Goal: Transaction & Acquisition: Purchase product/service

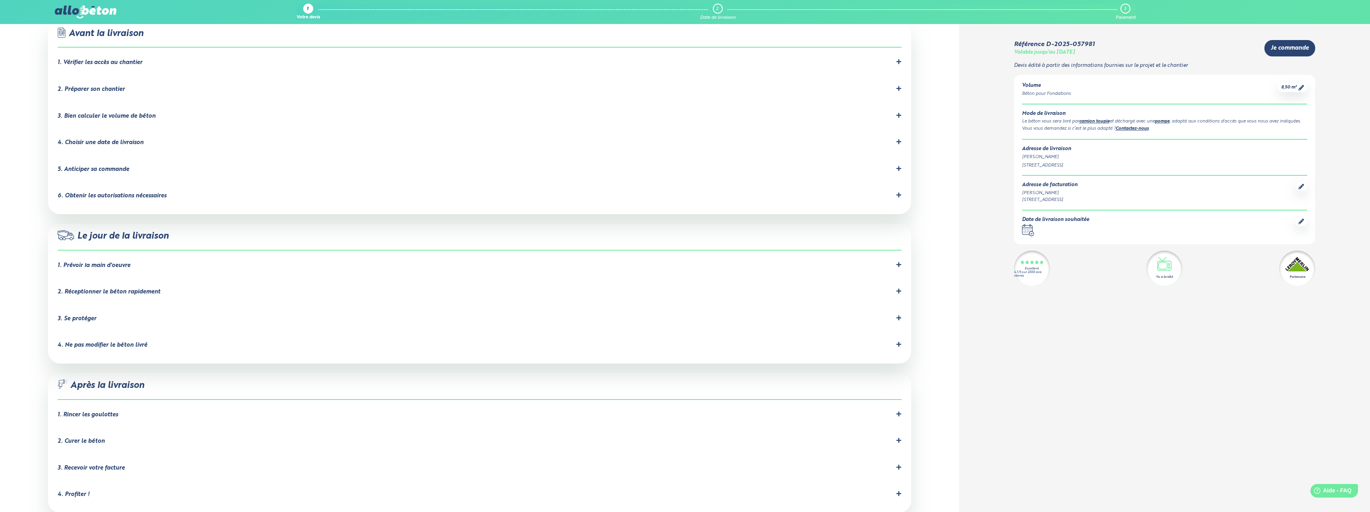
scroll to position [640, 0]
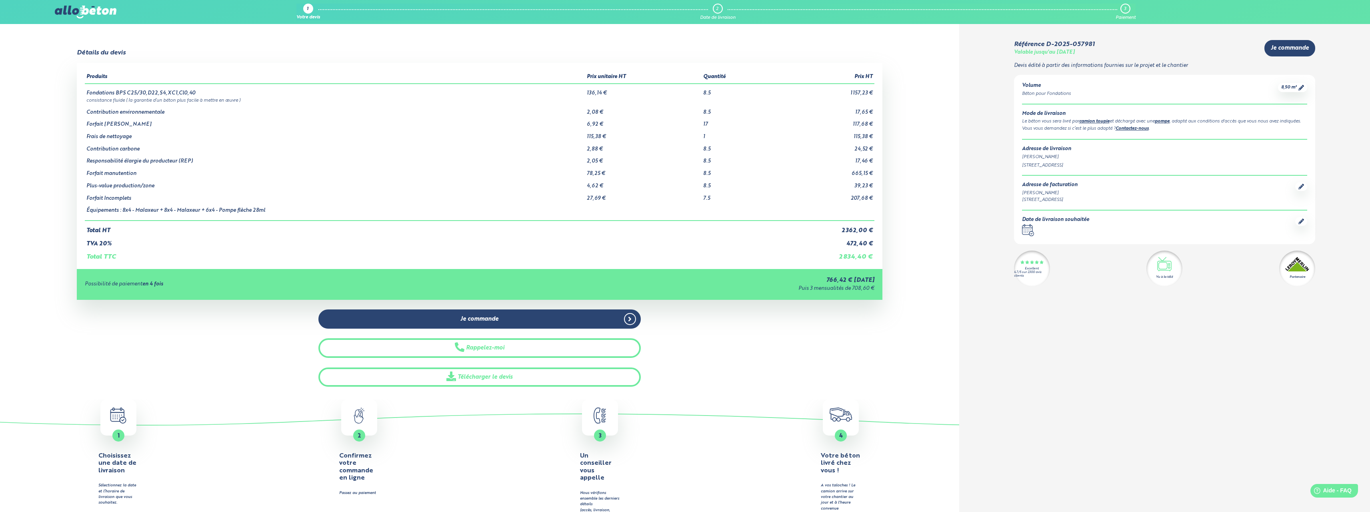
scroll to position [0, 0]
drag, startPoint x: 594, startPoint y: 90, endPoint x: 615, endPoint y: 89, distance: 21.3
click at [615, 89] on td "136,14 €" at bounding box center [643, 90] width 116 height 13
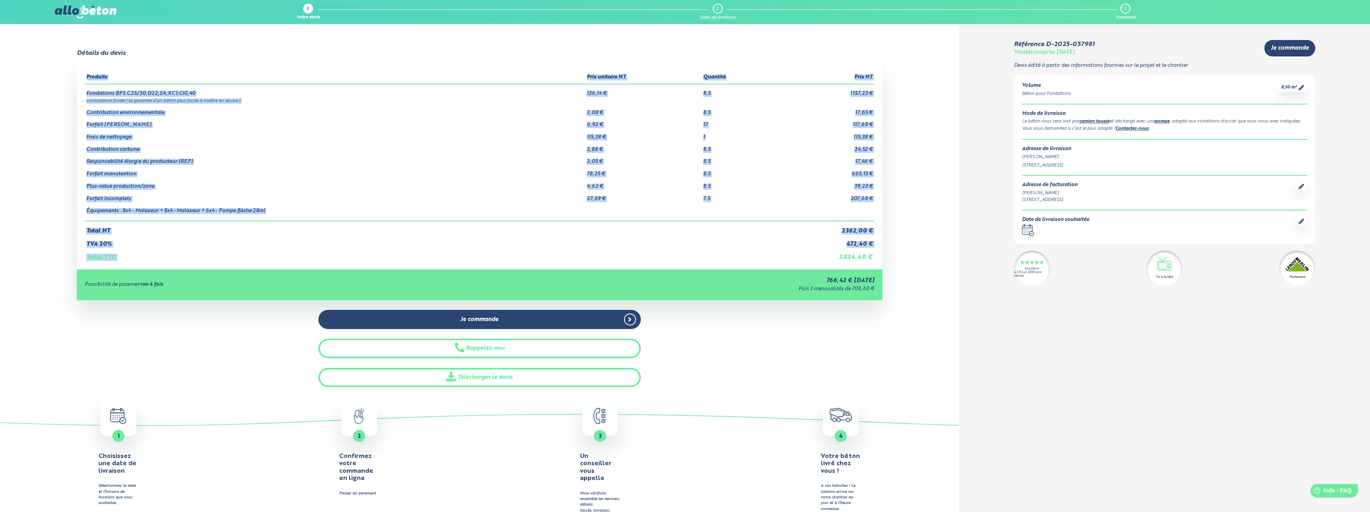
drag, startPoint x: 820, startPoint y: 260, endPoint x: 875, endPoint y: 264, distance: 55.8
click at [875, 264] on div "Produits Prix unitaire HT Quantité Prix HT Fondations BPS C25/30,D22,S4,XC1,Cl0…" at bounding box center [480, 166] width 806 height 206
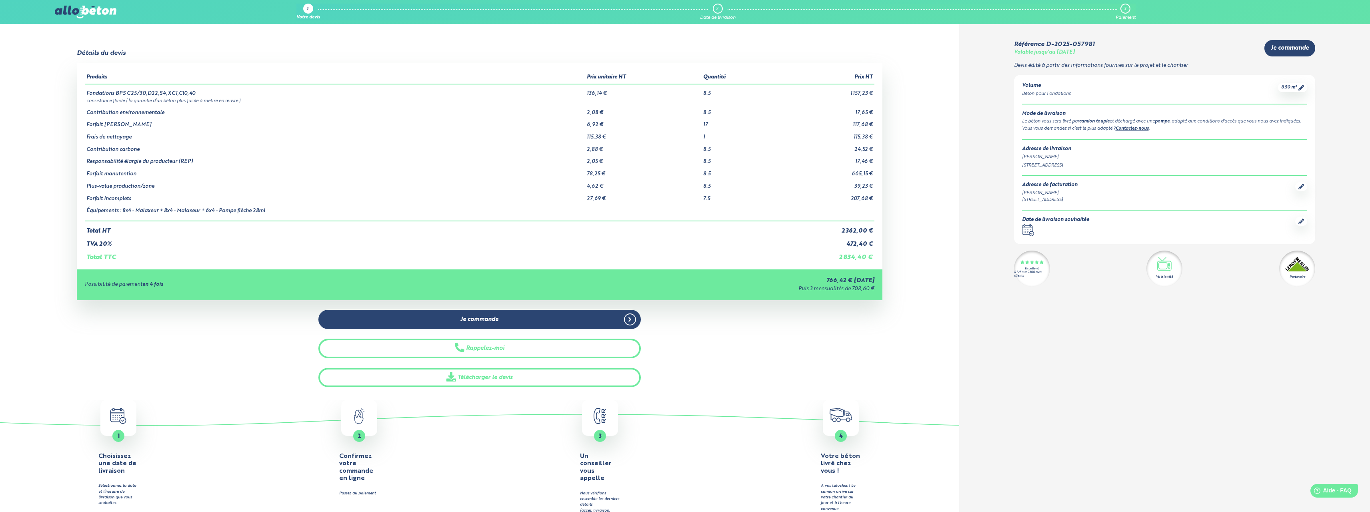
drag, startPoint x: 695, startPoint y: 86, endPoint x: 711, endPoint y: 97, distance: 20.2
click at [709, 95] on tr "Fondations BPS C25/30,D22,S4,XC1,Cl0,40 136,14 € 8.5 1 157,23 €" at bounding box center [480, 90] width 790 height 13
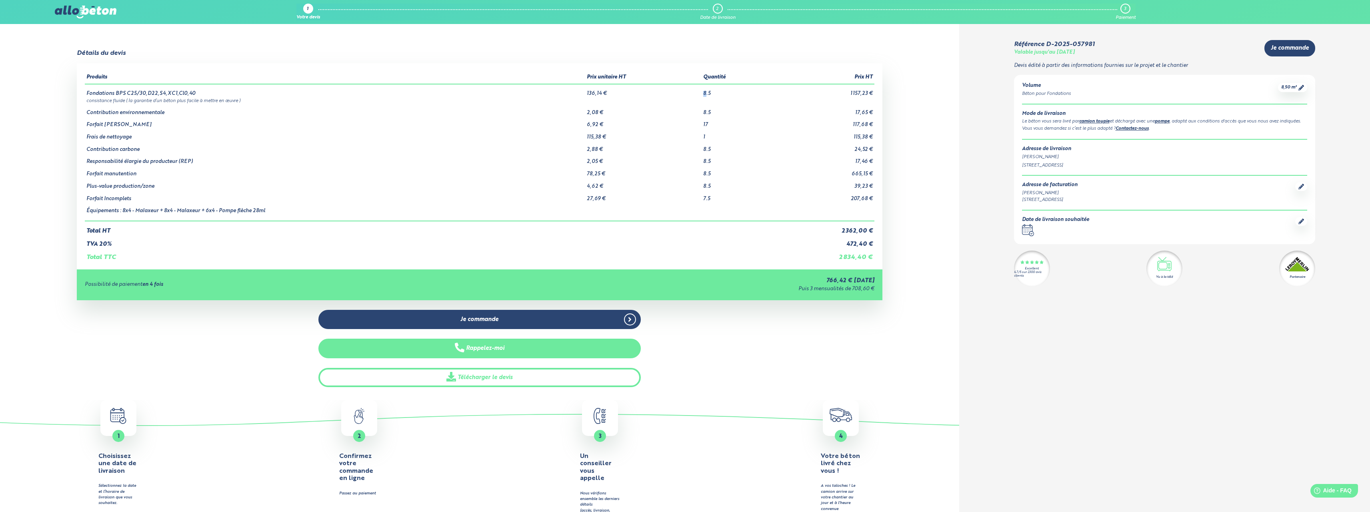
click at [527, 350] on button "Rappelez-moi" at bounding box center [479, 348] width 322 height 20
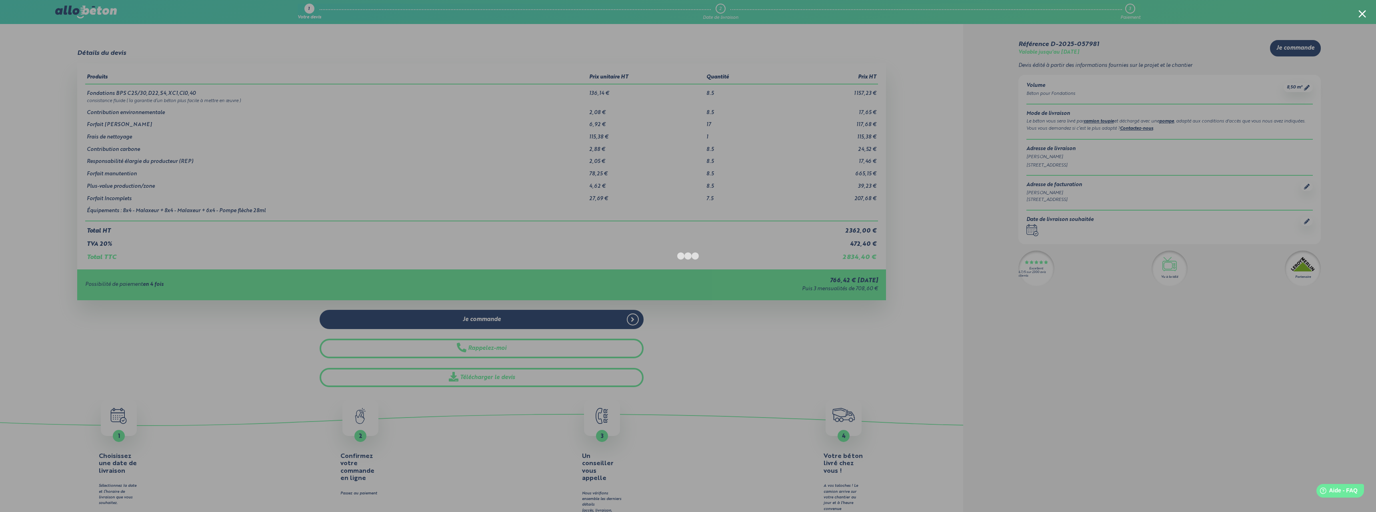
click at [1012, 277] on div at bounding box center [688, 256] width 1376 height 512
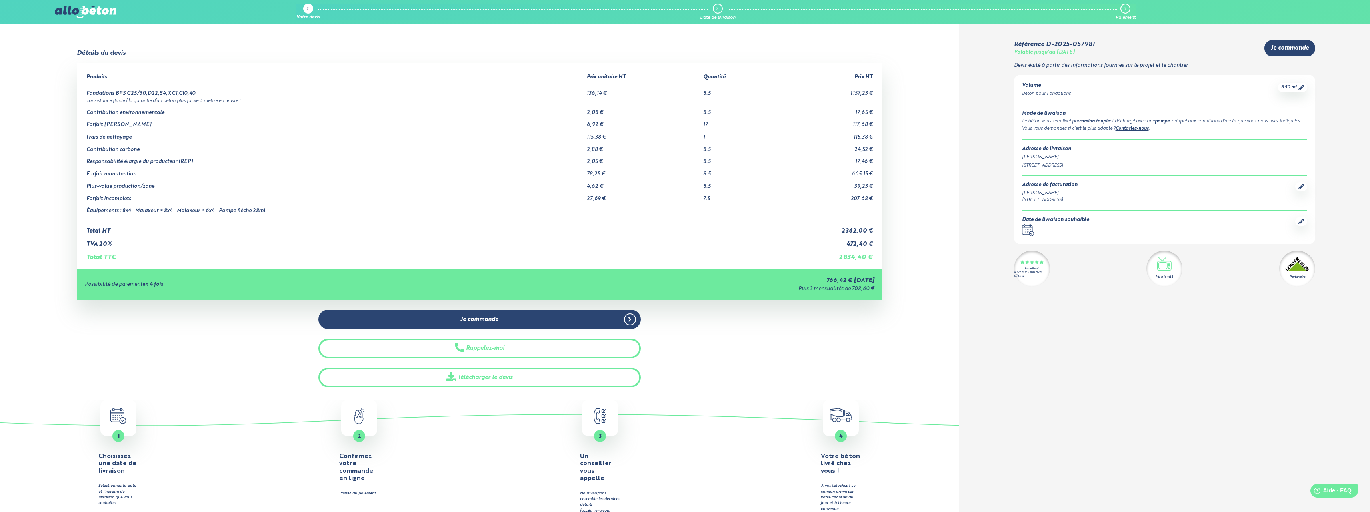
click at [1296, 226] on div at bounding box center [1302, 221] width 12 height 9
click at [1300, 224] on icon at bounding box center [1302, 221] width 6 height 6
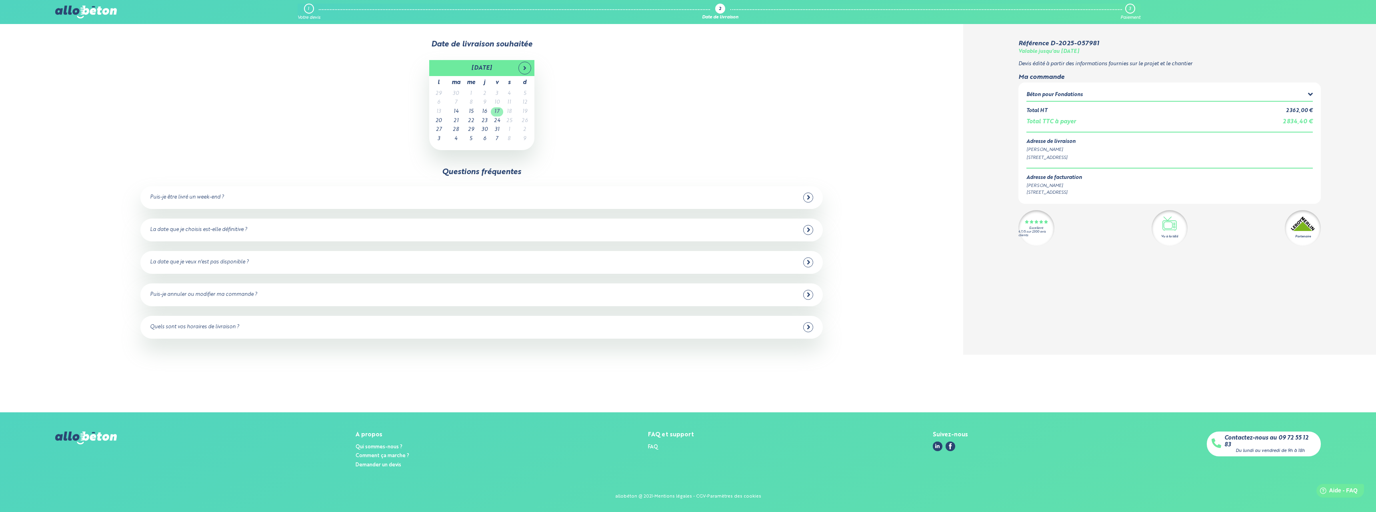
click at [498, 108] on td "17" at bounding box center [497, 111] width 12 height 9
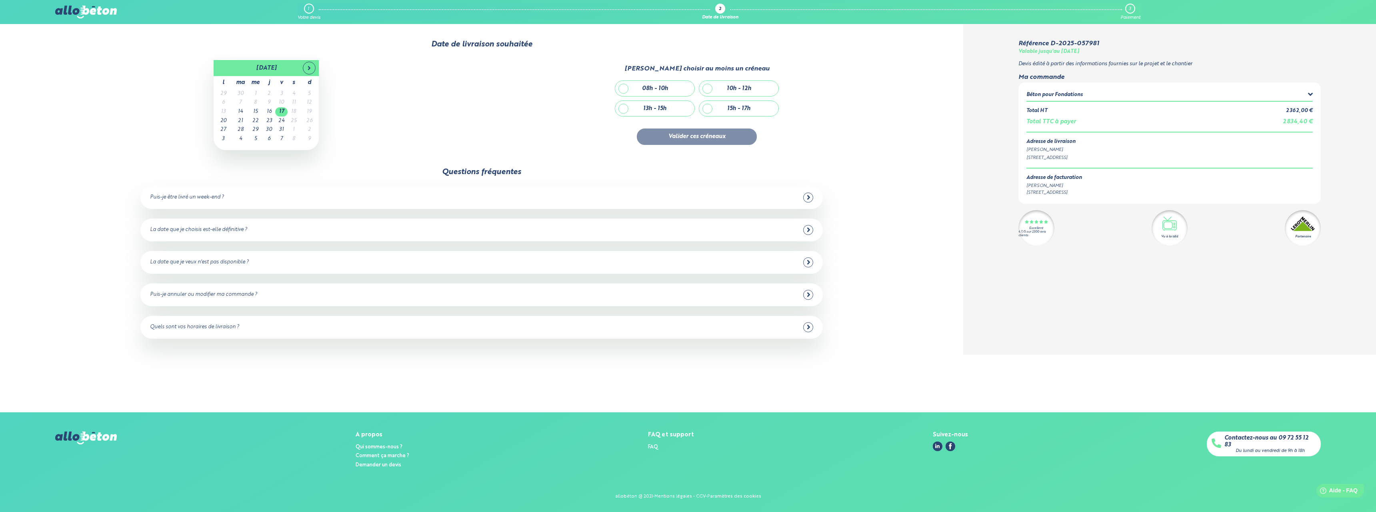
click at [729, 108] on div "15h - 17h" at bounding box center [738, 108] width 23 height 7
checkbox input "true"
click at [709, 137] on button "Valider ces créneaux" at bounding box center [697, 136] width 120 height 16
